Goal: Navigation & Orientation: Go to known website

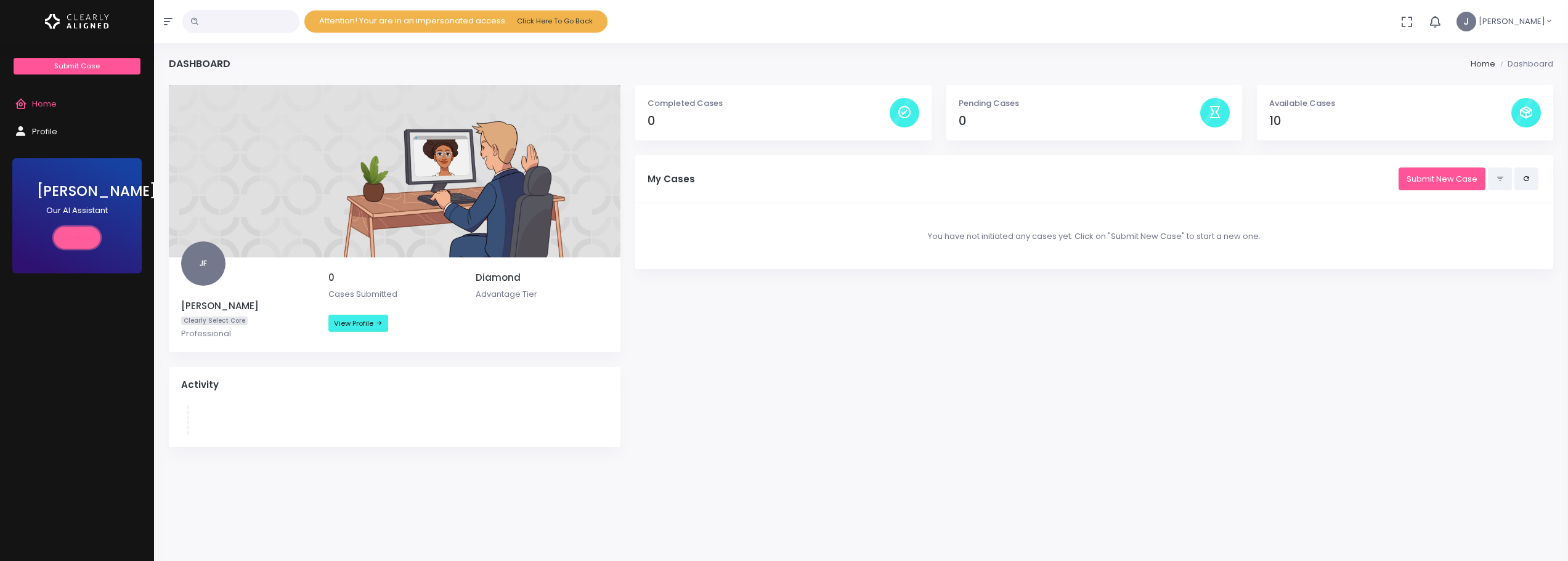
click at [71, 228] on link "Try now" at bounding box center [77, 238] width 47 height 23
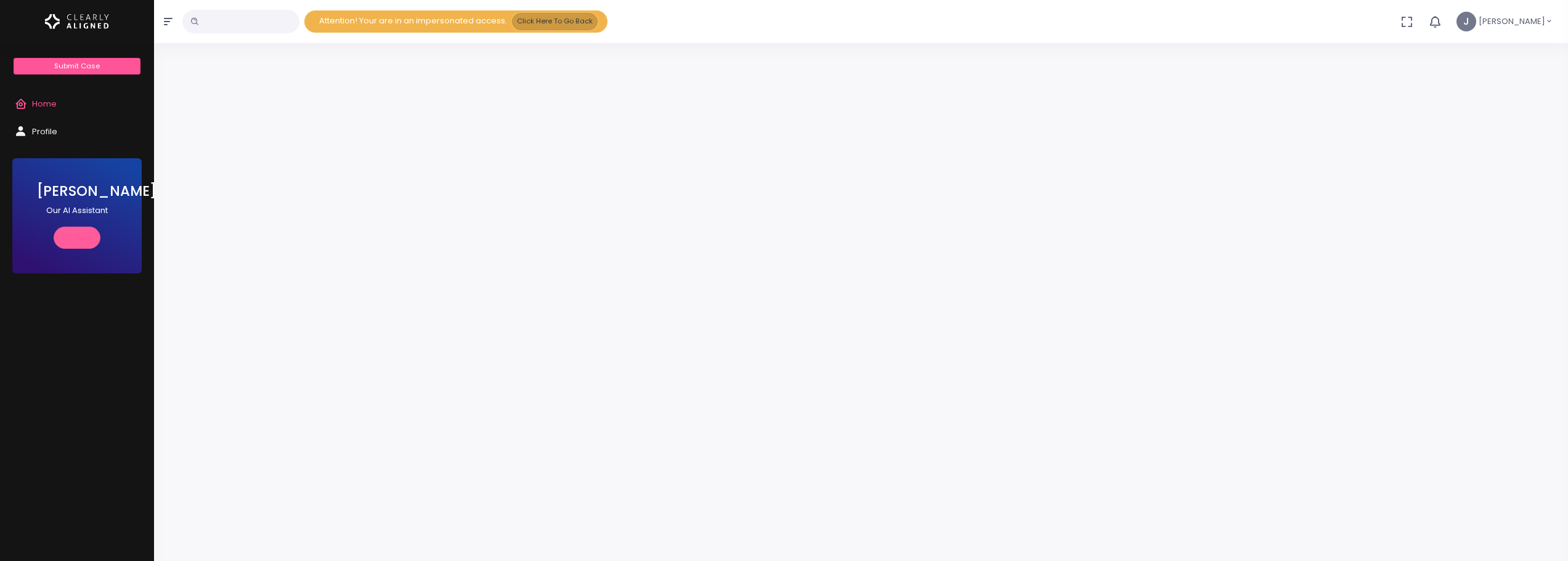
click at [572, 22] on button "Click Here To Go Back" at bounding box center [555, 21] width 86 height 17
